Goal: Task Accomplishment & Management: Manage account settings

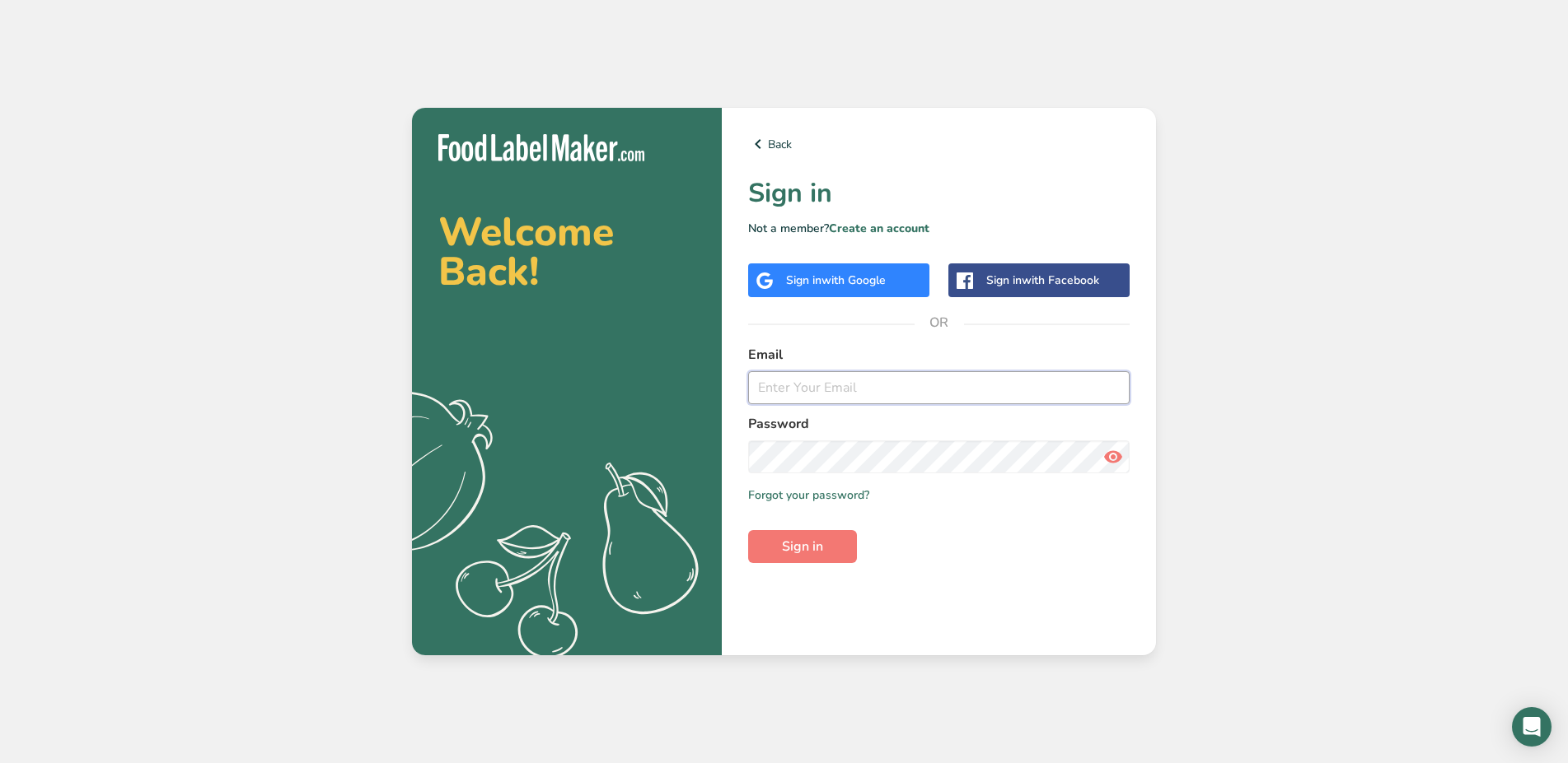
drag, startPoint x: 792, startPoint y: 389, endPoint x: 802, endPoint y: 387, distance: 10.2
click at [798, 389] on input "email" at bounding box center [939, 387] width 382 height 33
paste input "[EMAIL_ADDRESS][DOMAIN_NAME]"
type input "[EMAIL_ADDRESS][DOMAIN_NAME]"
drag, startPoint x: 803, startPoint y: 546, endPoint x: 841, endPoint y: 534, distance: 39.8
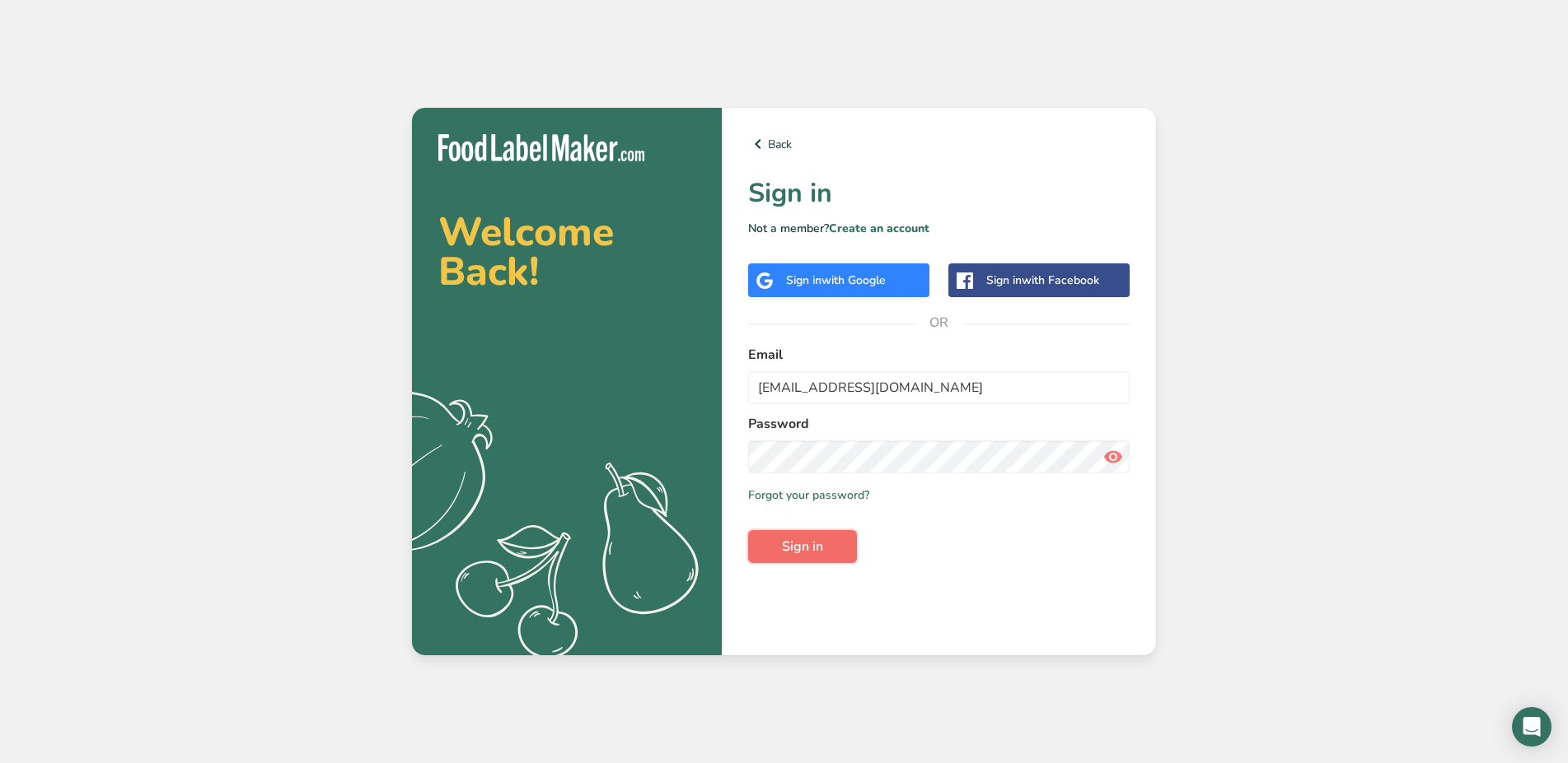
click at [803, 545] on span "Sign in" at bounding box center [802, 547] width 41 height 20
click at [808, 392] on input "email" at bounding box center [939, 387] width 382 height 33
paste input "[EMAIL_ADDRESS][DOMAIN_NAME]"
type input "[EMAIL_ADDRESS][DOMAIN_NAME]"
drag, startPoint x: 801, startPoint y: 548, endPoint x: 964, endPoint y: 499, distance: 170.2
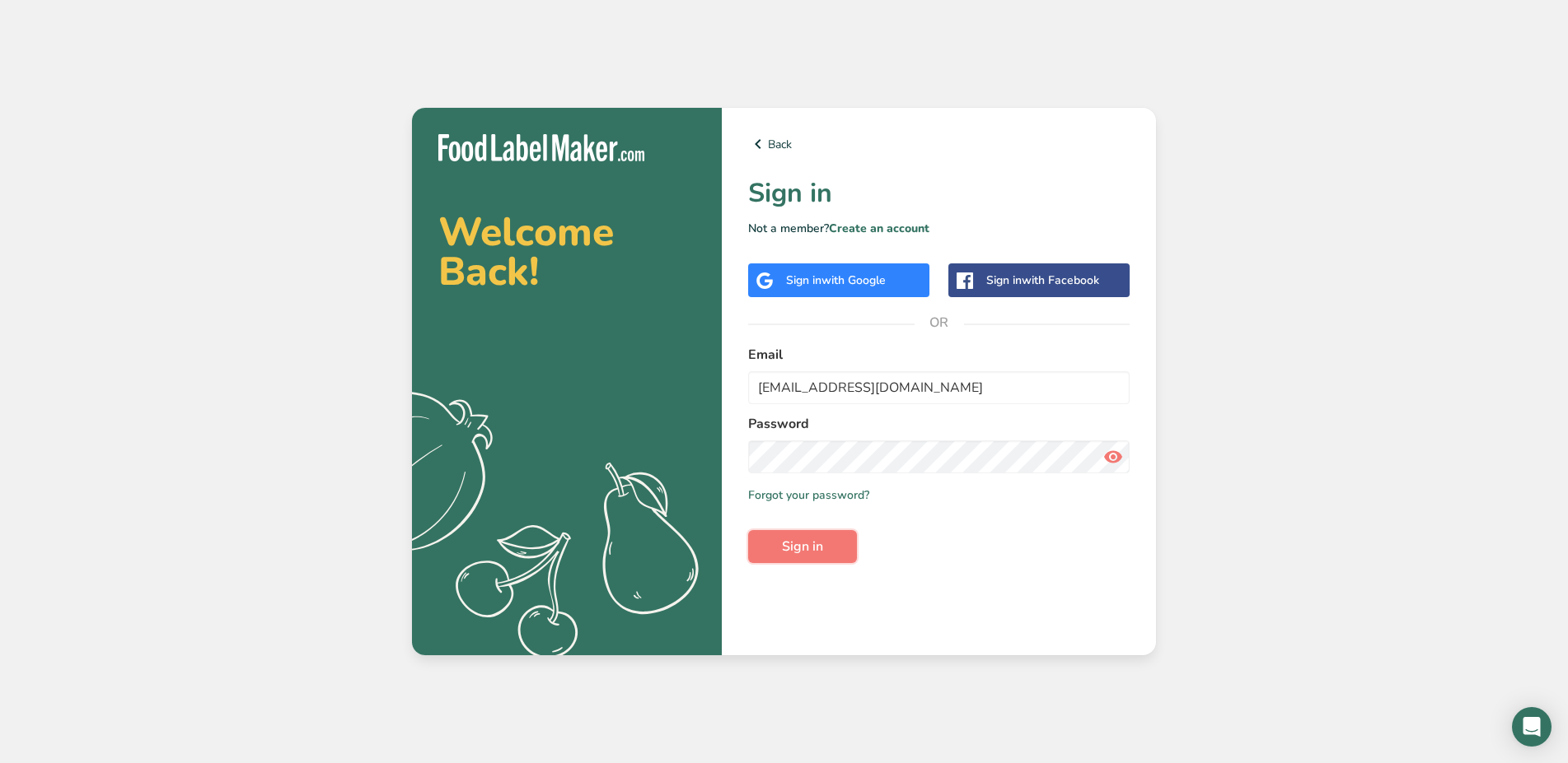
click at [801, 547] on span "Sign in" at bounding box center [802, 547] width 41 height 20
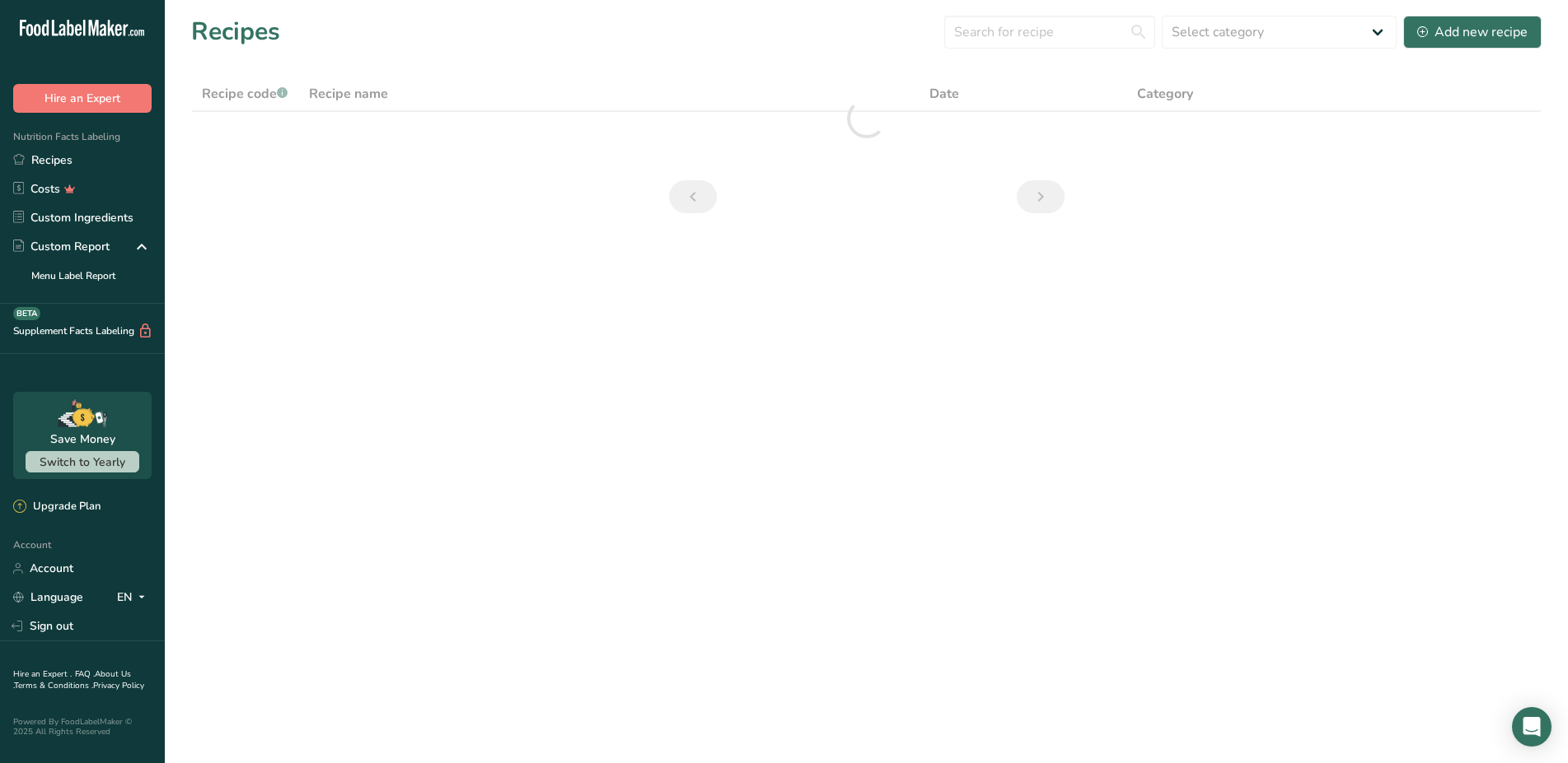
drag, startPoint x: 55, startPoint y: 570, endPoint x: 926, endPoint y: 413, distance: 885.0
click at [55, 569] on link "Account" at bounding box center [82, 569] width 165 height 29
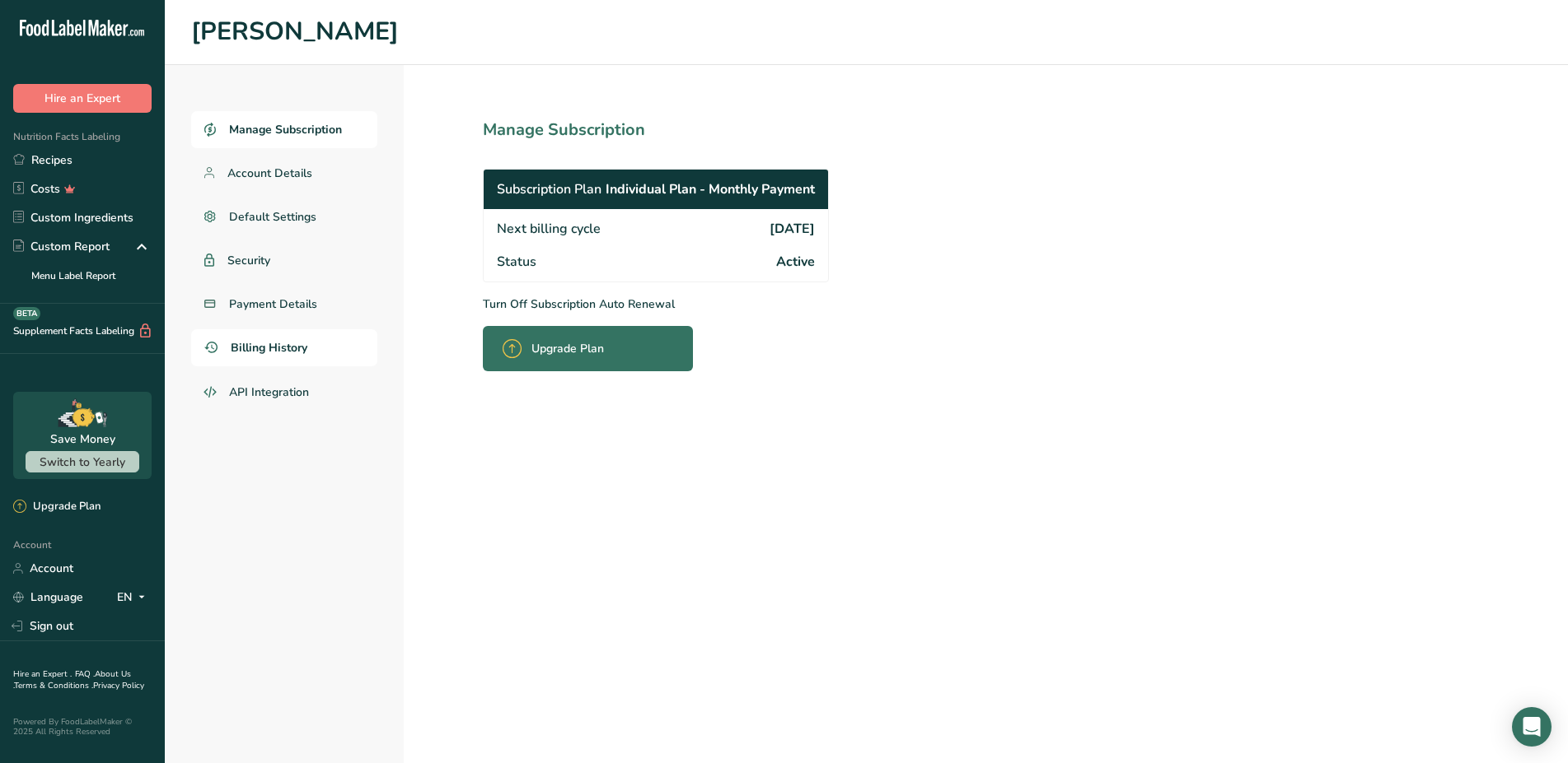
click at [269, 343] on span "Billing History" at bounding box center [268, 348] width 77 height 18
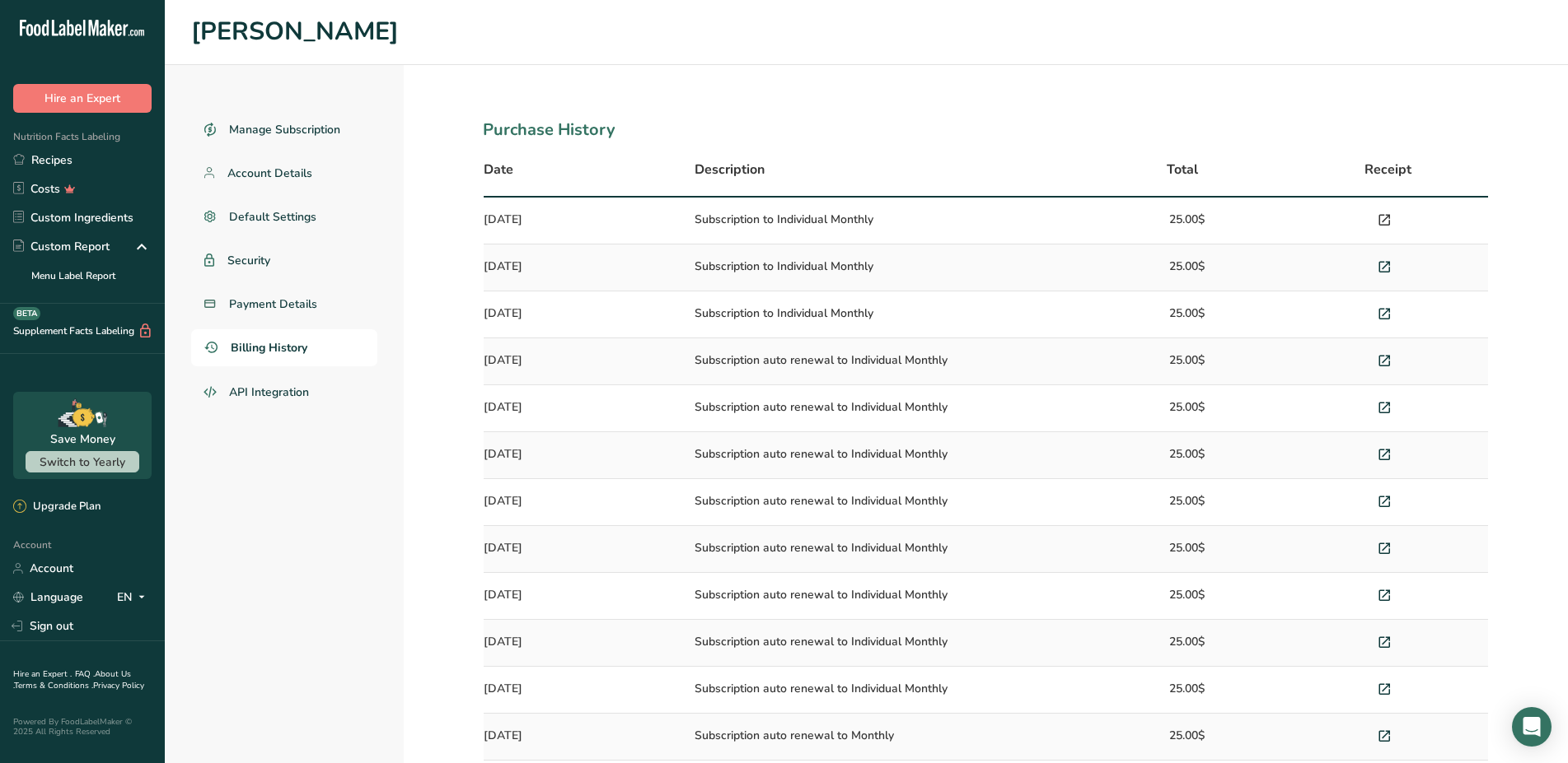
click at [1384, 216] on icon at bounding box center [1384, 220] width 15 height 23
click at [274, 303] on span "Payment Details" at bounding box center [273, 304] width 89 height 18
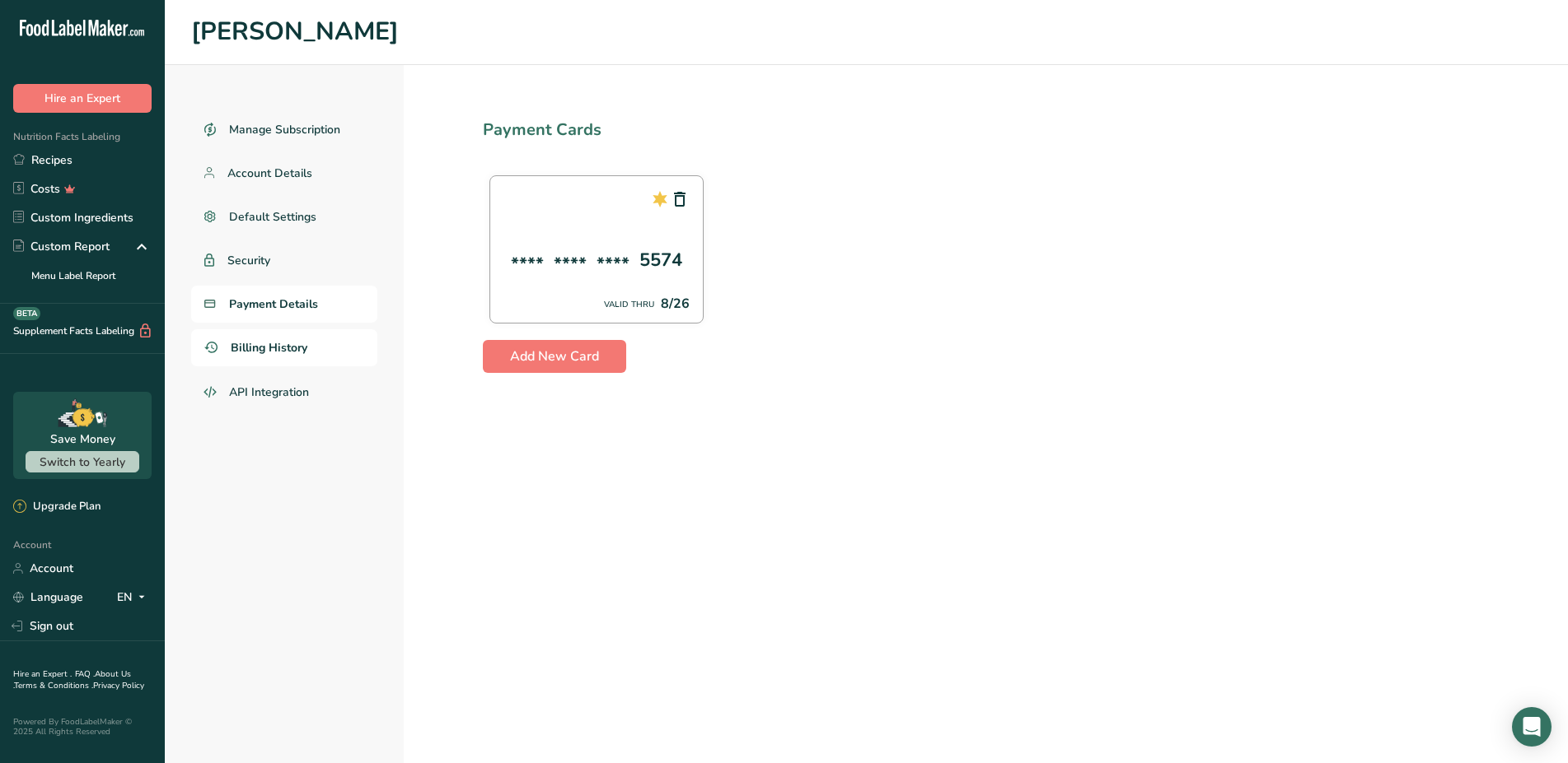
click at [280, 349] on span "Billing History" at bounding box center [268, 348] width 77 height 18
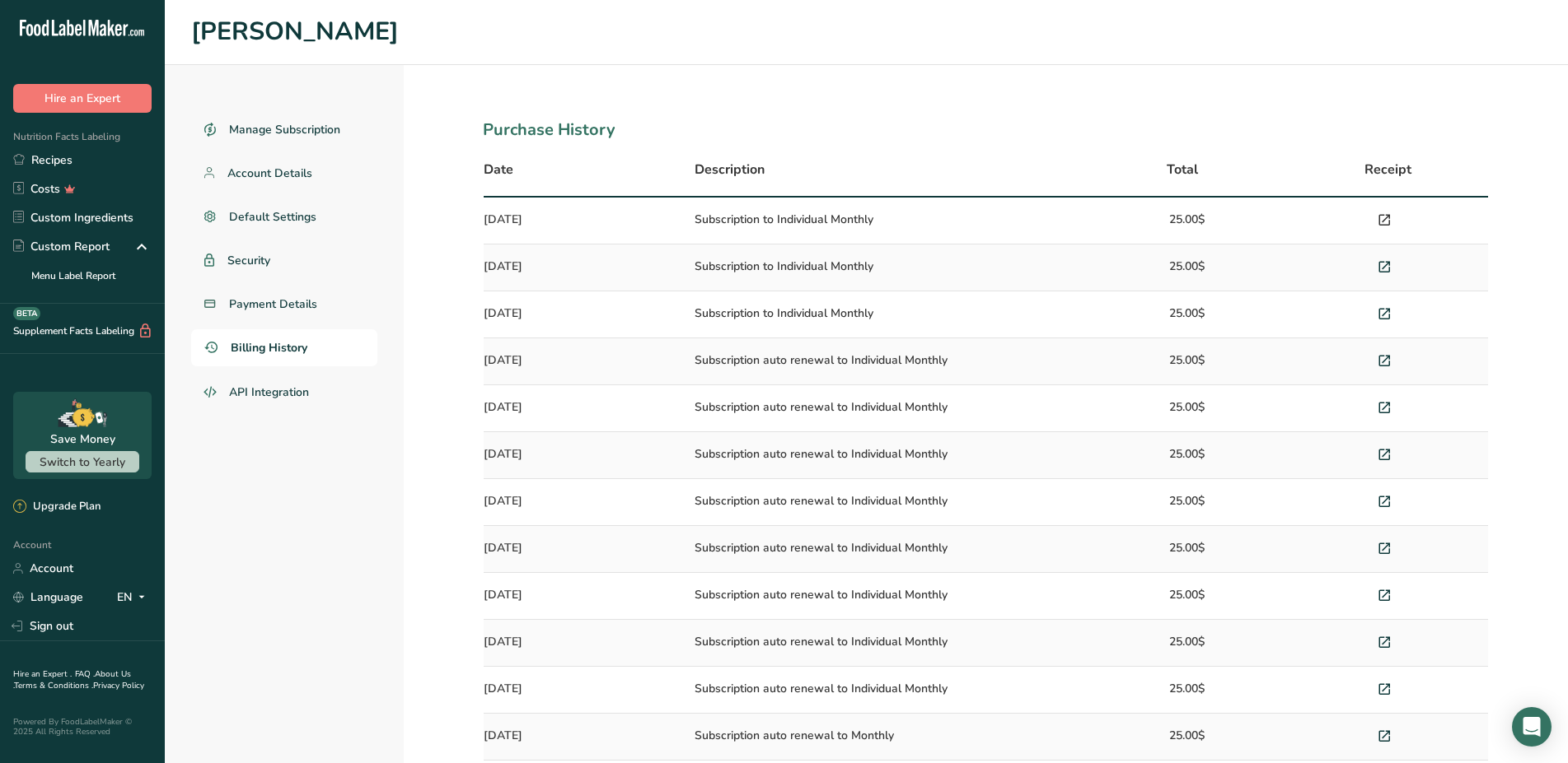
click at [1384, 219] on icon at bounding box center [1384, 220] width 15 height 23
click at [40, 624] on link "Sign out" at bounding box center [82, 626] width 165 height 29
